Goal: Use online tool/utility: Utilize a website feature to perform a specific function

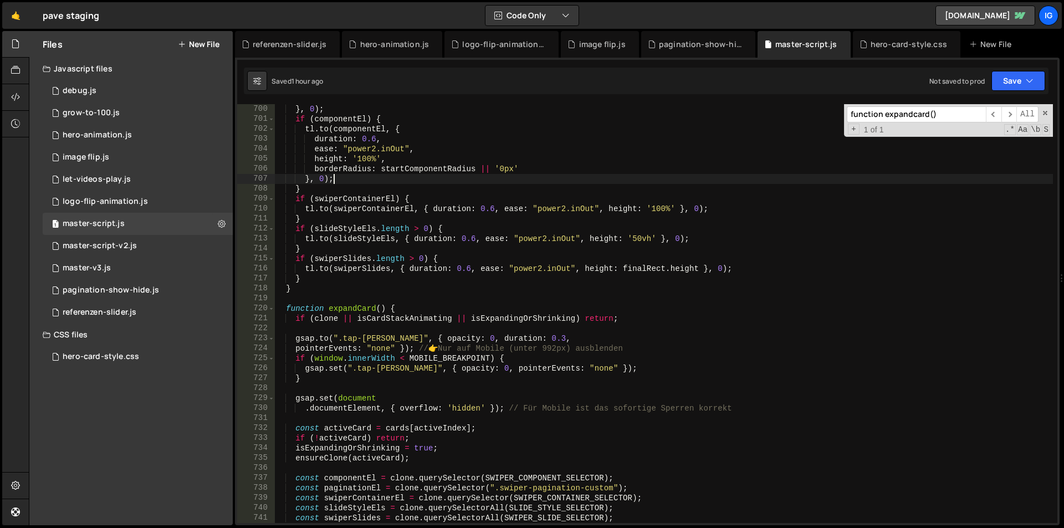
scroll to position [6975, 0]
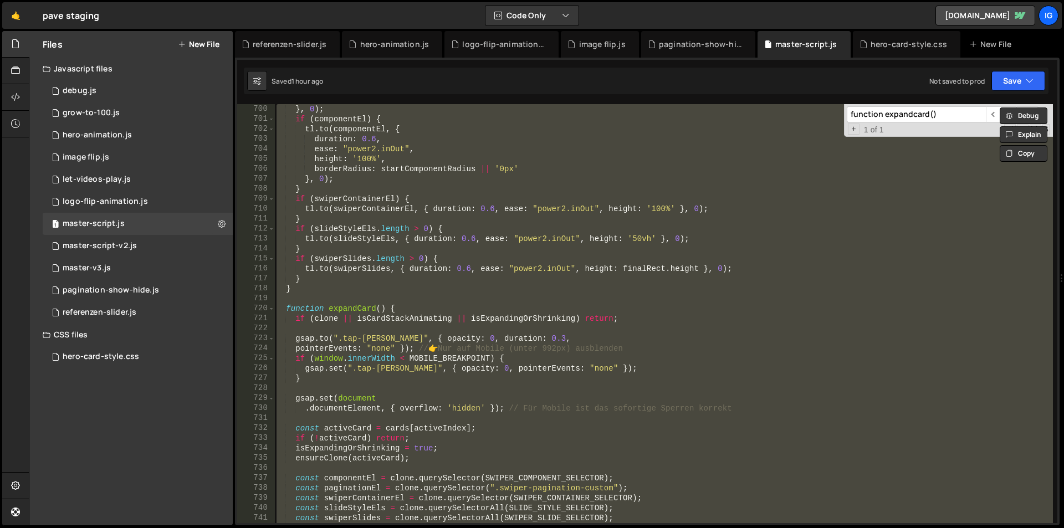
click at [633, 170] on div "} , 0 ) ; if ( componentEl ) { tl . to ( componentEl , { duration : 0.6 , ease …" at bounding box center [663, 313] width 779 height 419
type textarea "borderRadius: startComponentRadius || '0px'"
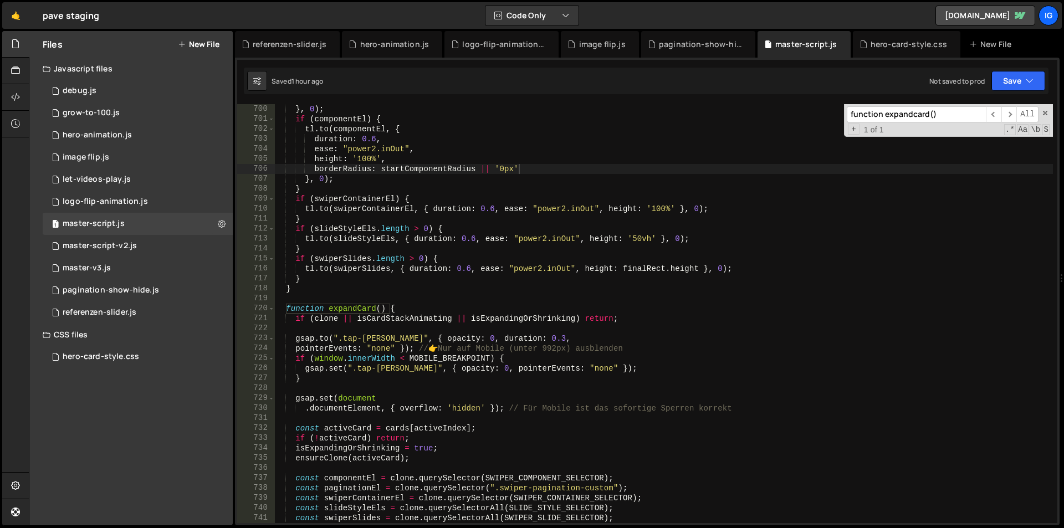
click at [908, 112] on input "function expandcard()" at bounding box center [916, 114] width 139 height 16
click at [909, 112] on input "function expandcard()" at bounding box center [916, 114] width 139 height 16
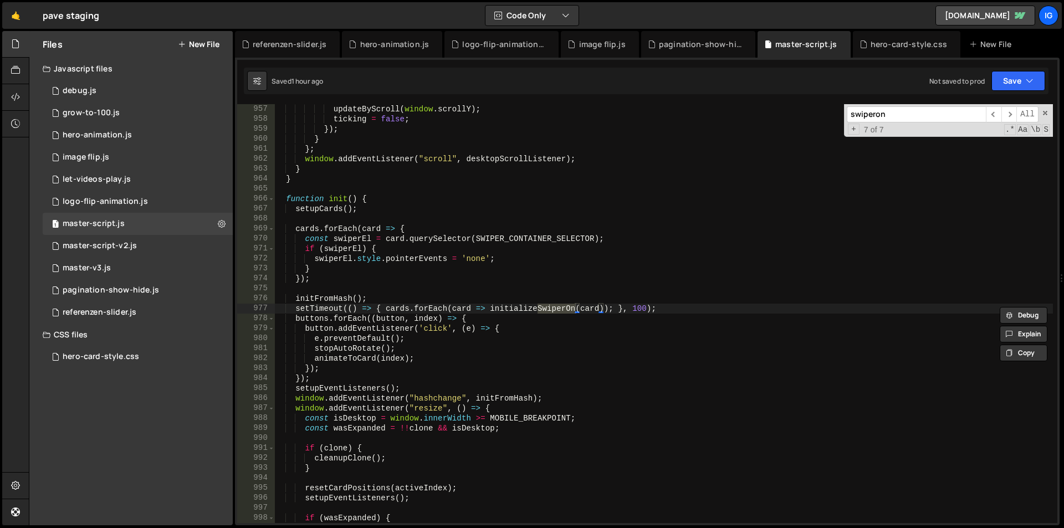
scroll to position [239, 0]
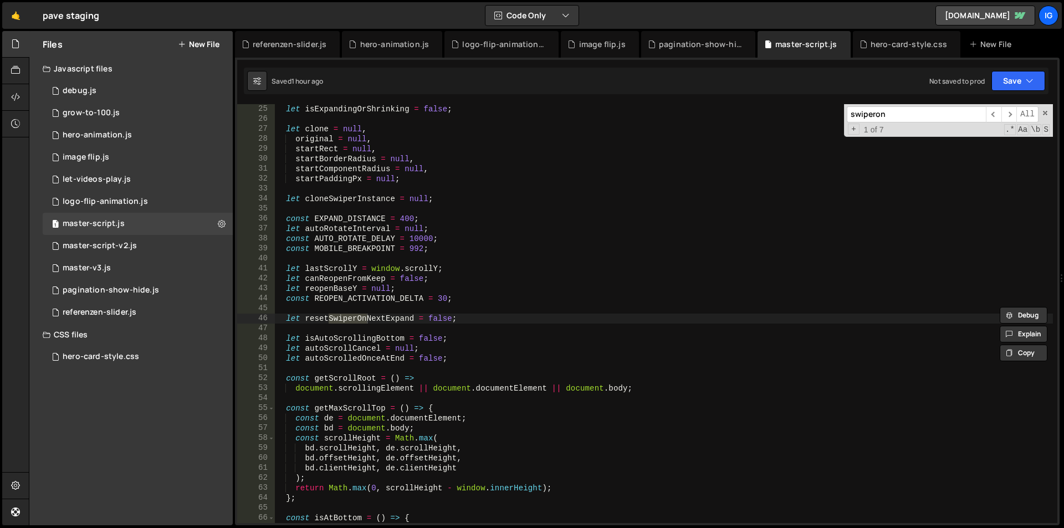
type input "swiperon"
click at [613, 175] on div "let isExpandingOrShrinking = false ; let clone = null , original = null , start…" at bounding box center [663, 323] width 779 height 439
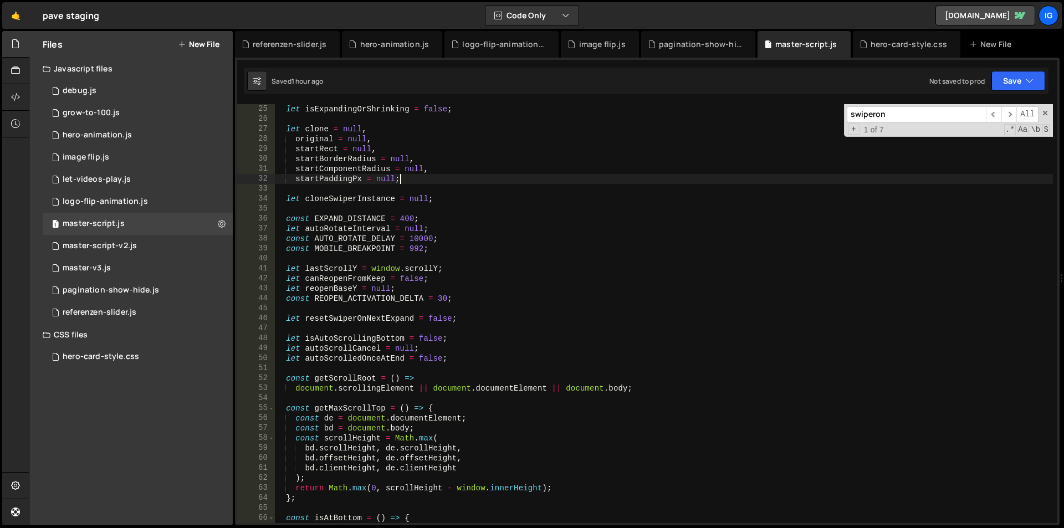
type textarea "})();"
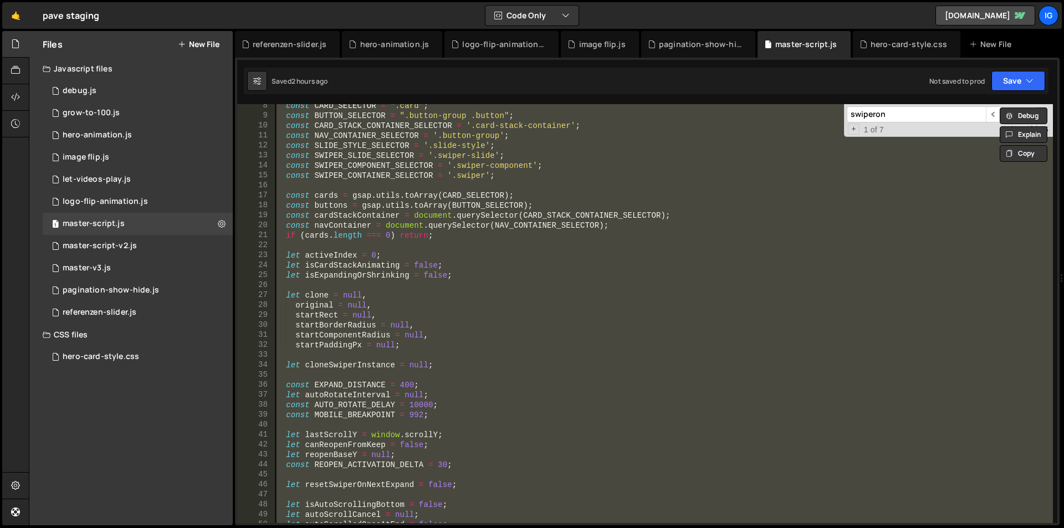
scroll to position [7, 0]
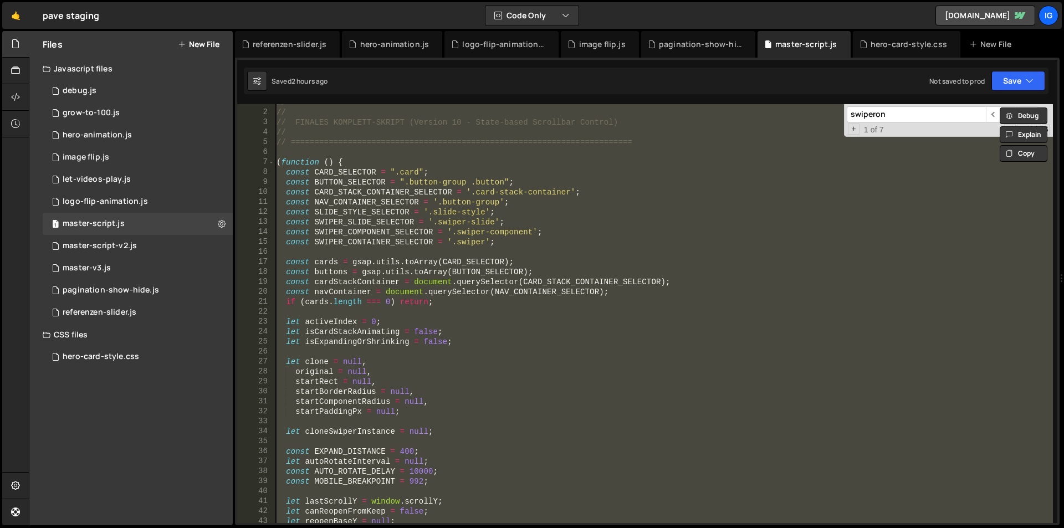
click at [897, 110] on input "swiperon" at bounding box center [916, 114] width 139 height 16
click at [580, 251] on div "// ======================================================================== // …" at bounding box center [663, 313] width 779 height 419
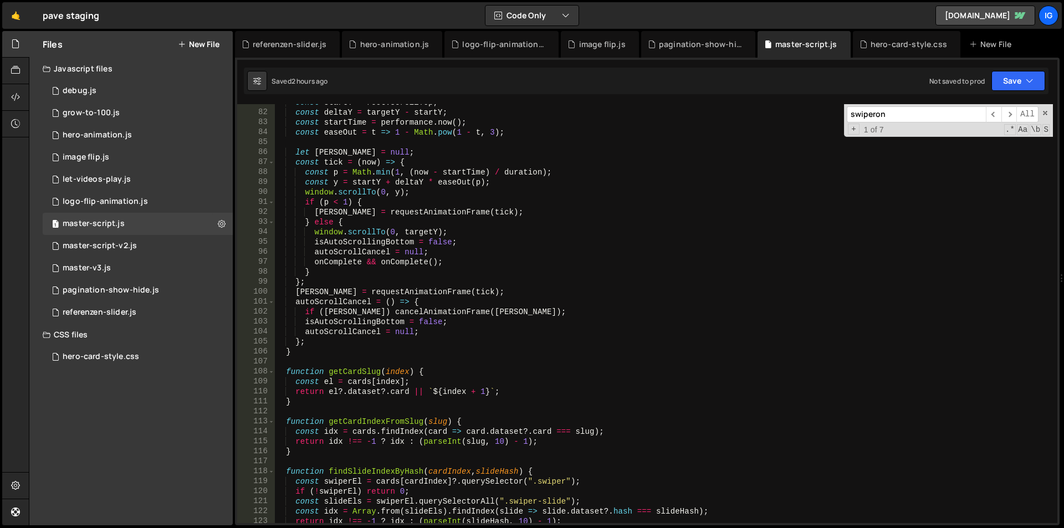
scroll to position [971, 0]
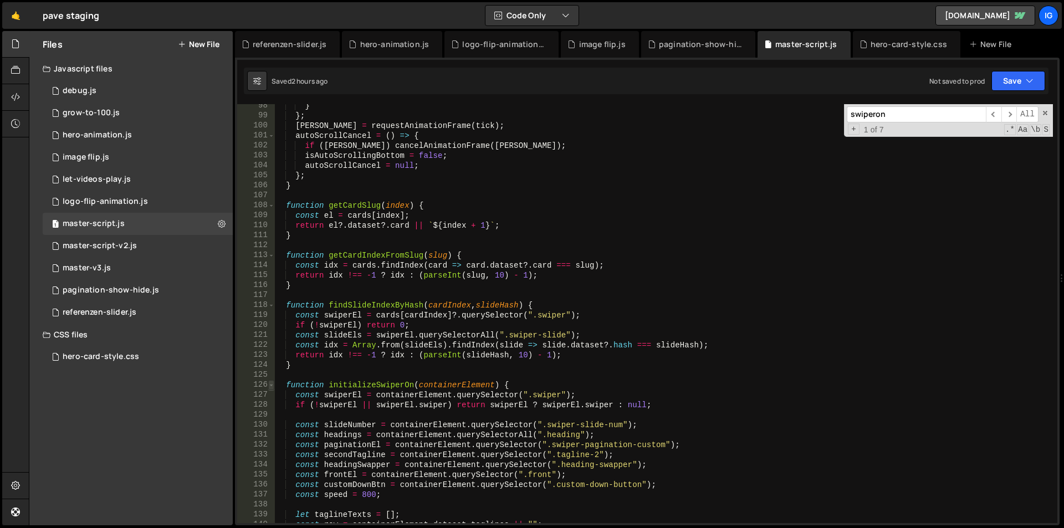
click at [273, 387] on span at bounding box center [271, 385] width 6 height 10
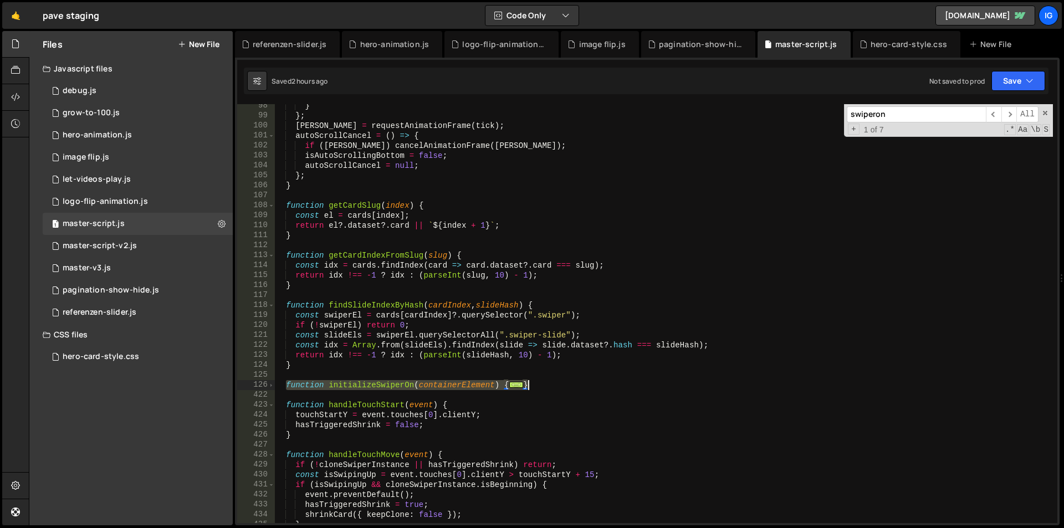
drag, startPoint x: 287, startPoint y: 385, endPoint x: 546, endPoint y: 382, distance: 259.4
click at [546, 382] on div "} } ; [PERSON_NAME] = requestAnimationFrame ( tick ) ; autoScrollCancel = ( ) =…" at bounding box center [663, 320] width 779 height 439
type textarea "return swiper; }"
click at [558, 391] on div "} } ; [PERSON_NAME] = requestAnimationFrame ( tick ) ; autoScrollCancel = ( ) =…" at bounding box center [663, 320] width 779 height 439
drag, startPoint x: 409, startPoint y: 381, endPoint x: 263, endPoint y: 385, distance: 146.4
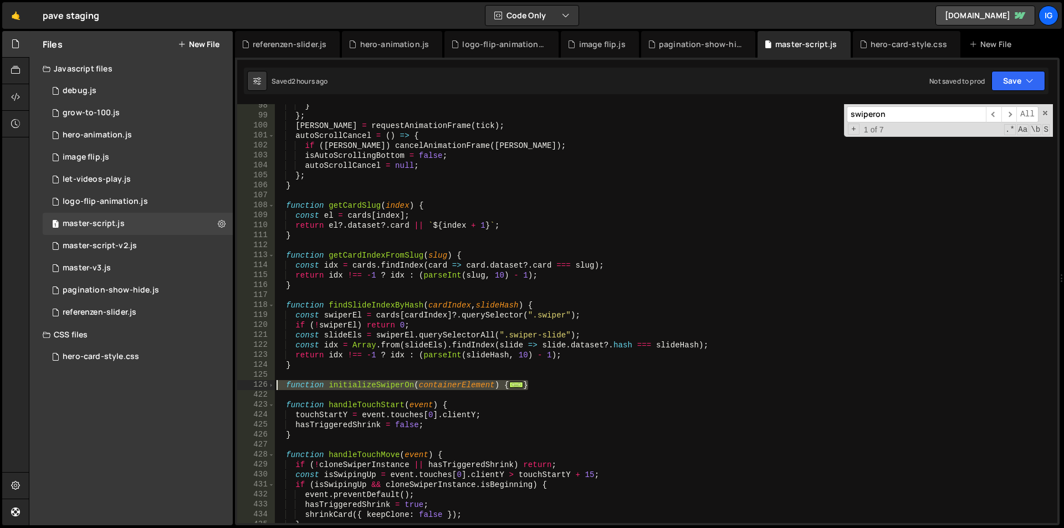
click at [263, 385] on div "98 99 100 101 102 103 104 105 106 107 108 109 110 111 112 113 114 115 116 117 1…" at bounding box center [647, 313] width 820 height 419
type textarea "function initializeSwiperOn(containerElement) { const swiperEl = containerEleme…"
click at [549, 395] on div "} } ; [PERSON_NAME] = requestAnimationFrame ( tick ) ; autoScrollCancel = ( ) =…" at bounding box center [663, 320] width 779 height 439
drag, startPoint x: 542, startPoint y: 386, endPoint x: 263, endPoint y: 387, distance: 278.8
click at [263, 387] on div "98 99 100 101 102 103 104 105 106 107 108 109 110 111 112 113 114 115 116 117 1…" at bounding box center [647, 313] width 820 height 419
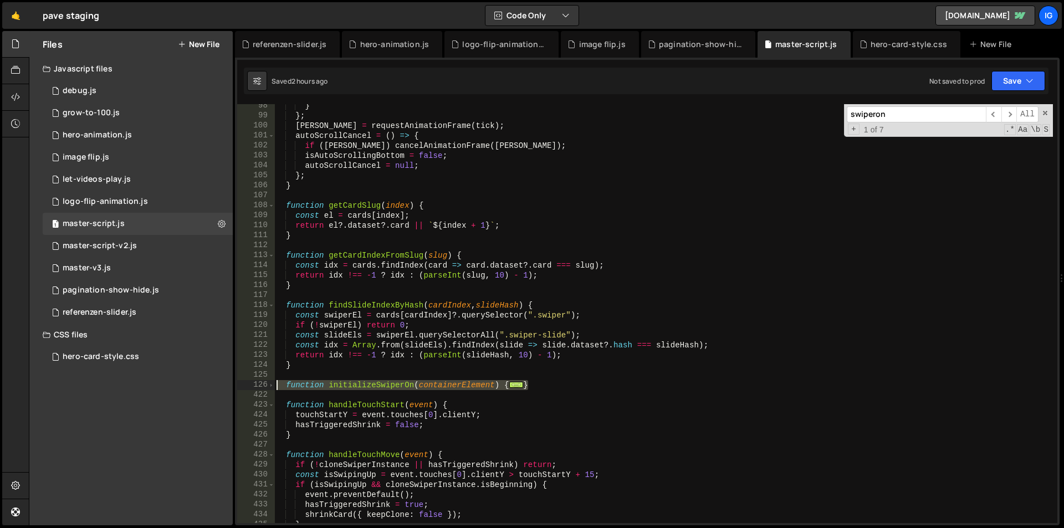
type textarea "function initializeSwiperOn(containerElement) { const swiperEl = containerEleme…"
paste textarea
